Goal: Information Seeking & Learning: Find specific page/section

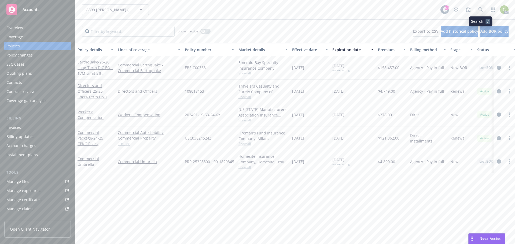
scroll to position [216, 0]
click at [483, 8] on icon at bounding box center [480, 9] width 5 height 5
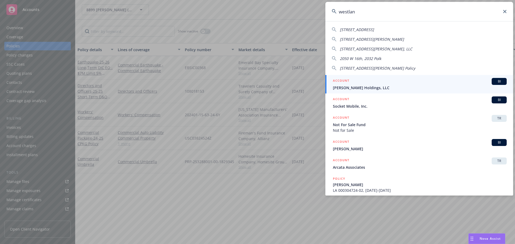
type input "westland"
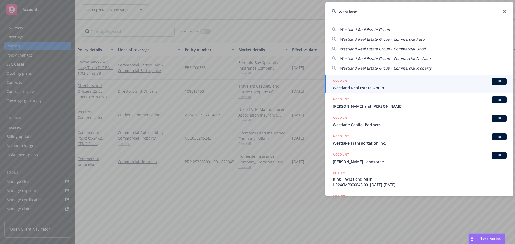
click at [409, 82] on div "ACCOUNT BI" at bounding box center [420, 81] width 174 height 7
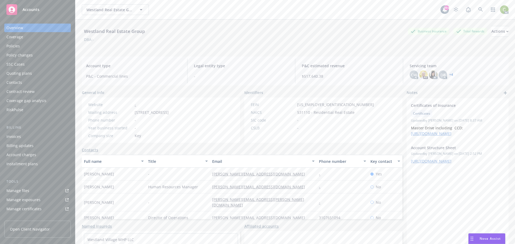
click at [16, 45] on div "Policies" at bounding box center [12, 46] width 13 height 9
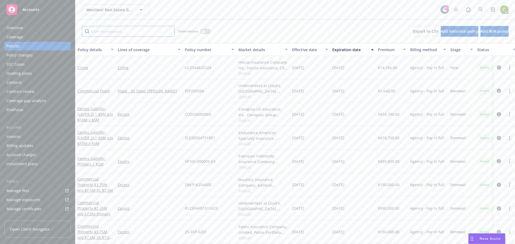
click at [138, 33] on input "Filter by keyword..." at bounding box center [128, 31] width 93 height 11
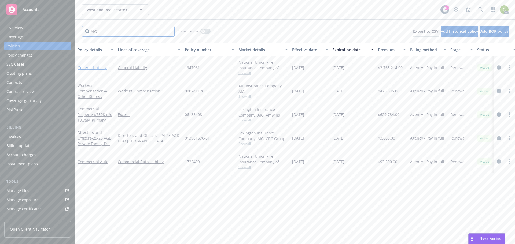
type input "AIG"
drag, startPoint x: 100, startPoint y: 67, endPoint x: 99, endPoint y: 64, distance: 2.8
click at [100, 65] on div "General Liability" at bounding box center [96, 68] width 36 height 6
click at [204, 34] on button "button" at bounding box center [205, 31] width 10 height 5
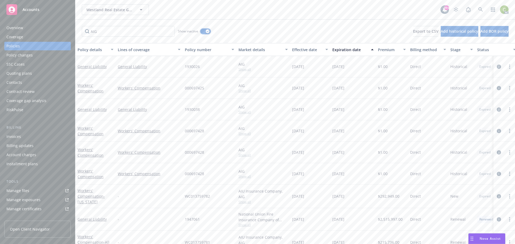
click at [210, 31] on div "button" at bounding box center [208, 32] width 4 height 4
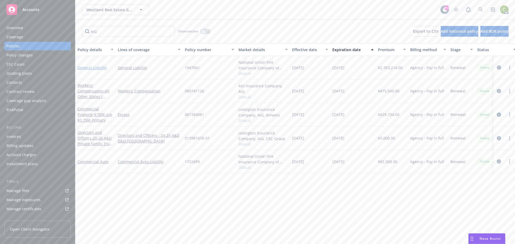
click at [93, 67] on link "General Liability" at bounding box center [92, 67] width 29 height 5
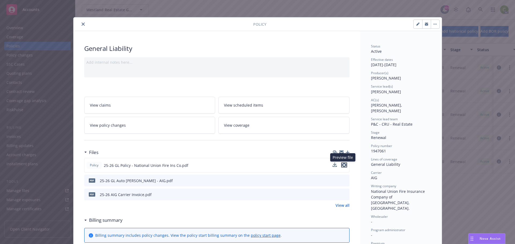
click at [342, 165] on icon "preview file" at bounding box center [344, 165] width 5 height 4
click at [343, 164] on icon "preview file" at bounding box center [344, 165] width 5 height 4
click at [343, 166] on icon "preview file" at bounding box center [344, 165] width 5 height 4
